Goal: Task Accomplishment & Management: Use online tool/utility

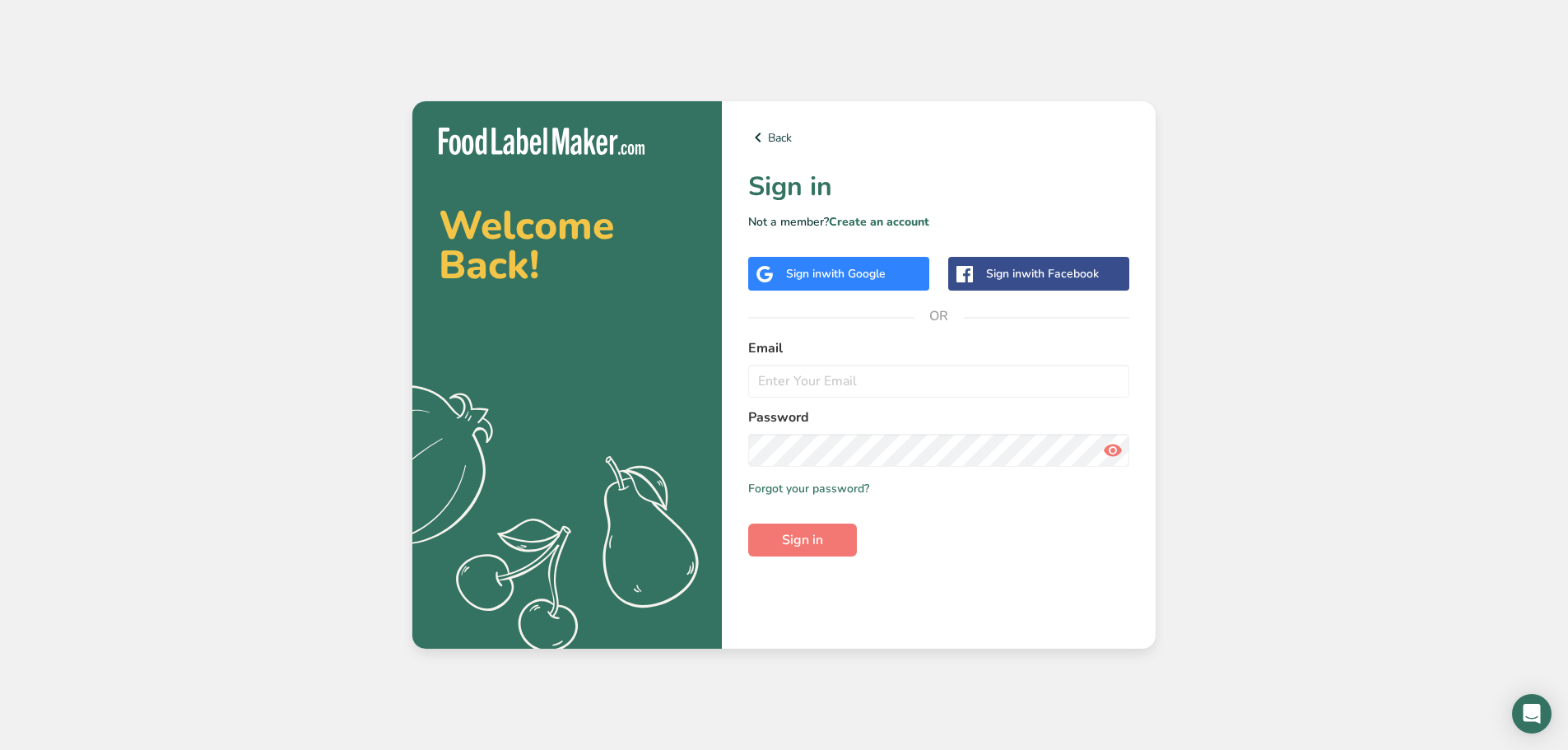
drag, startPoint x: 1158, startPoint y: 0, endPoint x: 1192, endPoint y: 65, distance: 73.4
click at [1192, 65] on div "Welcome Back! .a{fill:#f5f3ed;} Back Sign in Not a member? Create an account Si…" at bounding box center [784, 375] width 1568 height 750
click at [875, 278] on span "with Google" at bounding box center [853, 274] width 64 height 15
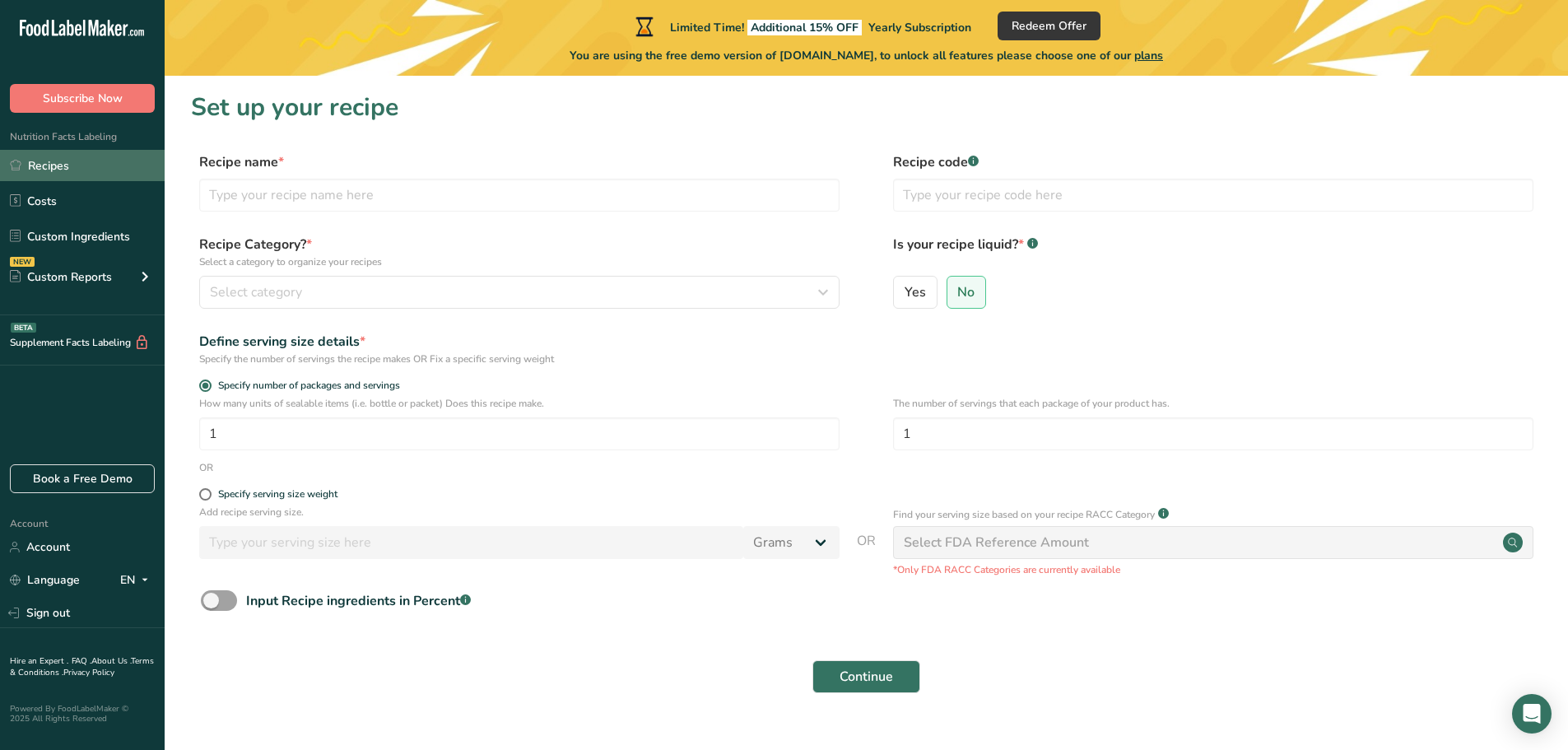
click at [56, 165] on link "Recipes" at bounding box center [82, 166] width 165 height 32
